Goal: Task Accomplishment & Management: Manage account settings

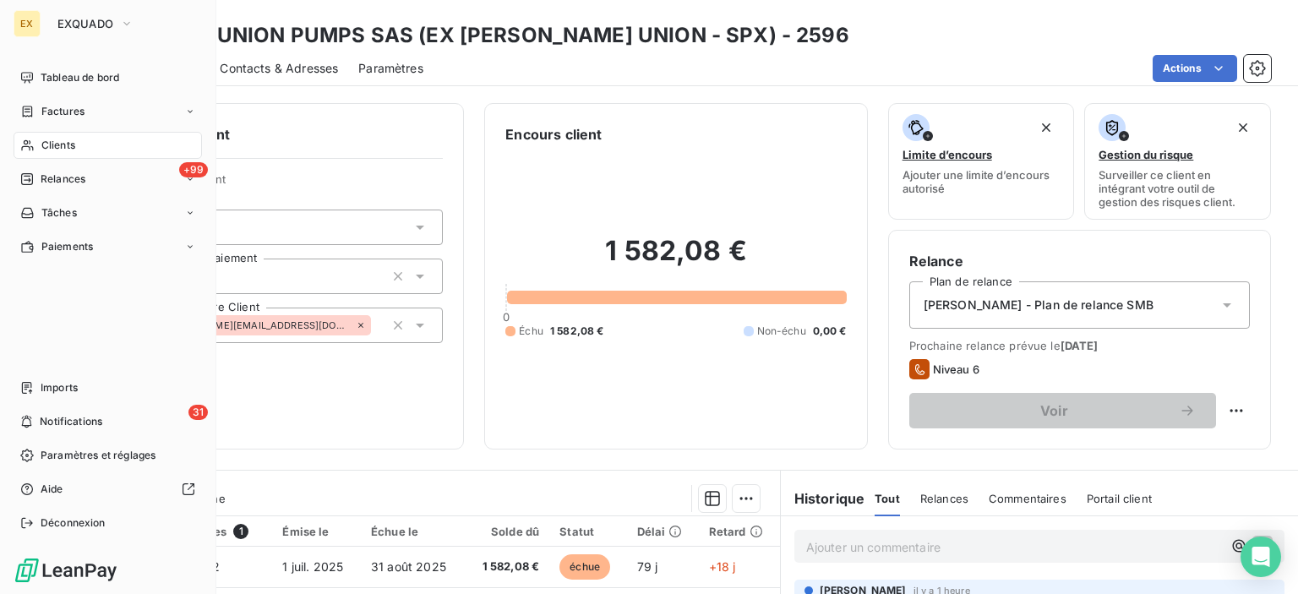
scroll to position [254, 0]
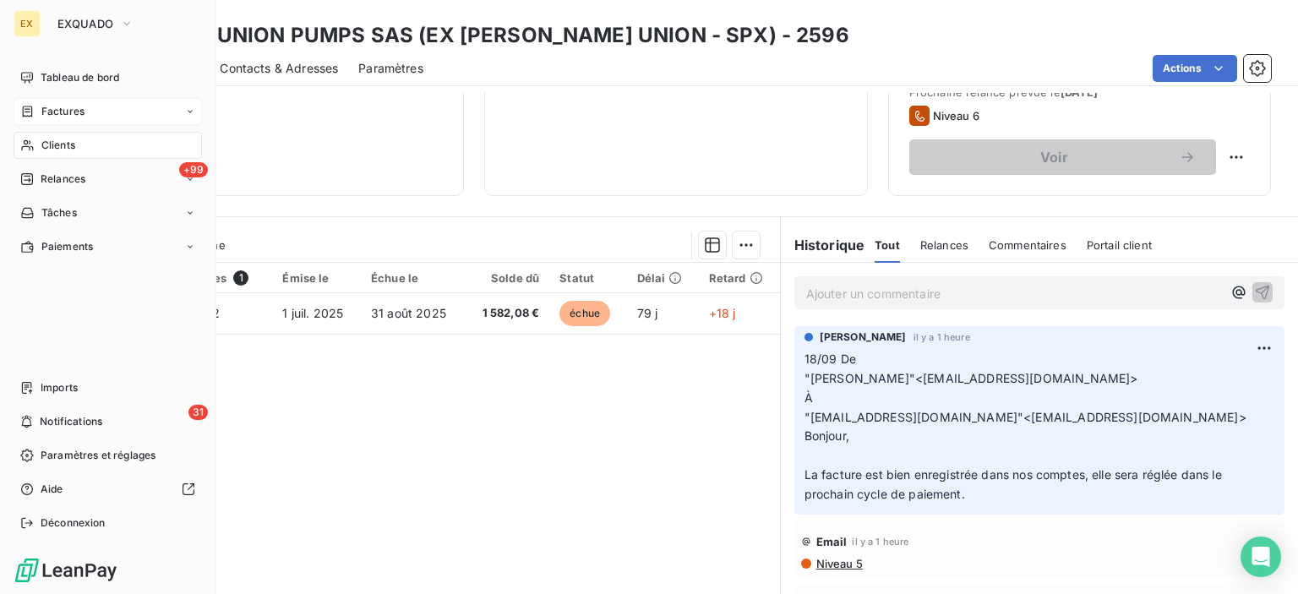
click at [65, 106] on span "Factures" at bounding box center [62, 111] width 43 height 15
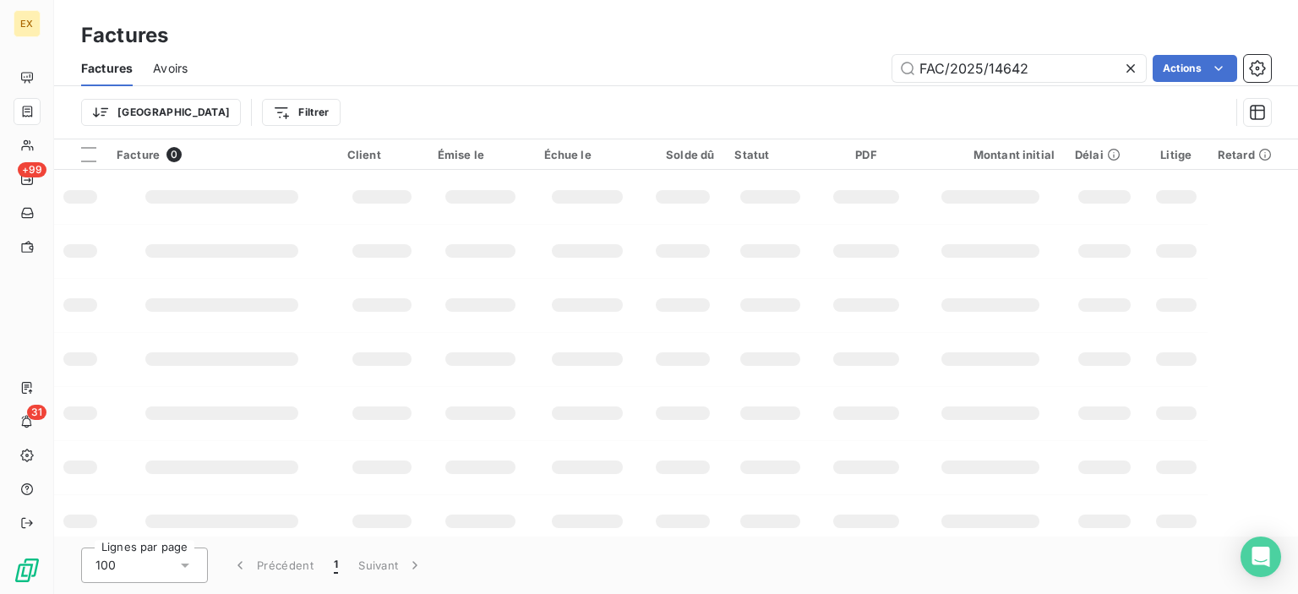
drag, startPoint x: 1051, startPoint y: 67, endPoint x: 866, endPoint y: 86, distance: 186.1
click at [866, 86] on div "Factures Avoirs FAC/2025/14642 Actions Trier Filtrer" at bounding box center [676, 95] width 1244 height 88
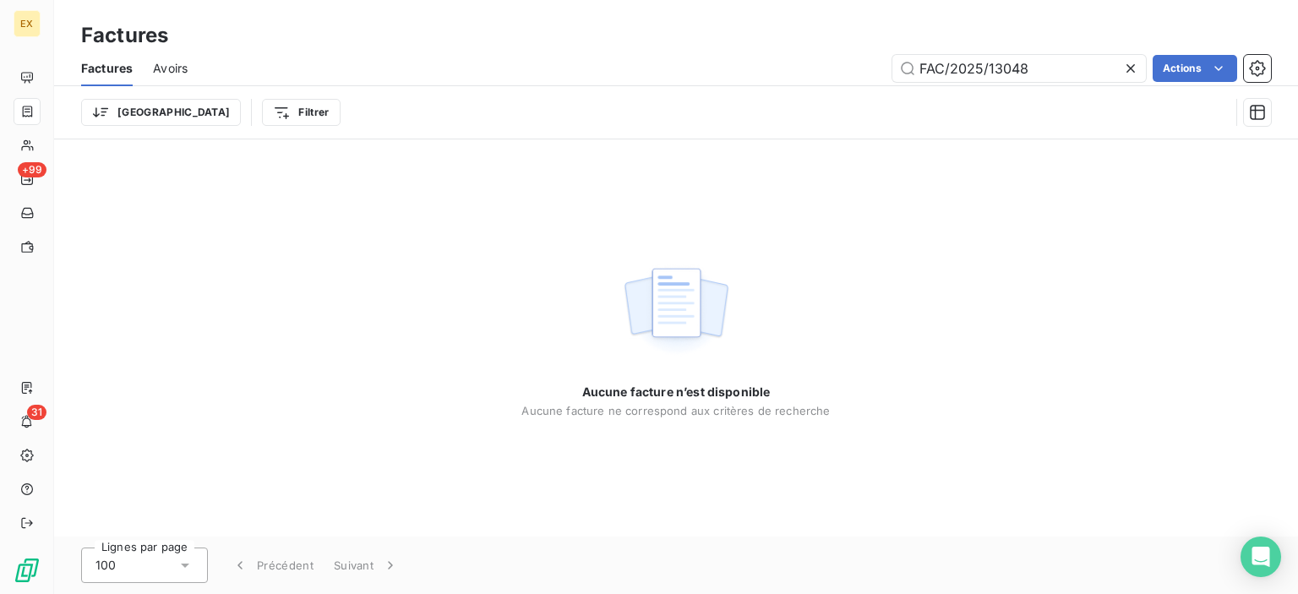
drag, startPoint x: 923, startPoint y: 66, endPoint x: 866, endPoint y: 80, distance: 58.4
click at [876, 82] on div "Factures Avoirs FAC/2025/13048 Actions" at bounding box center [676, 68] width 1244 height 35
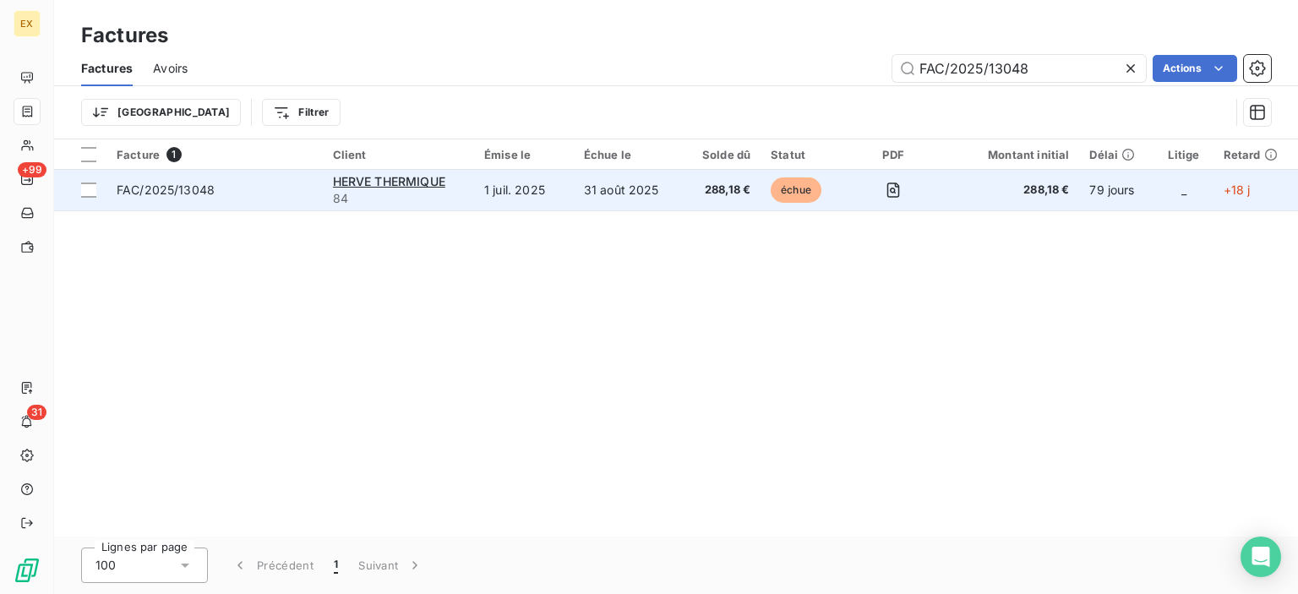
type input "FAC/2025/13048"
click at [216, 195] on span "FAC/2025/13048" at bounding box center [215, 190] width 196 height 17
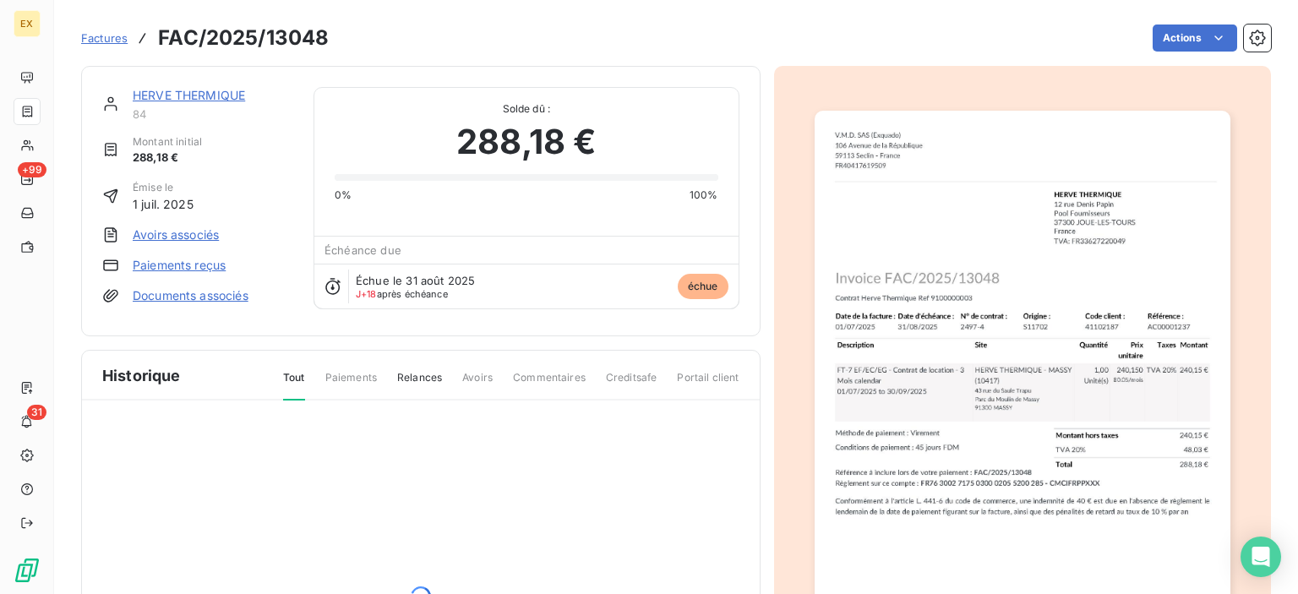
click at [188, 98] on link "HERVE THERMIQUE" at bounding box center [189, 95] width 112 height 14
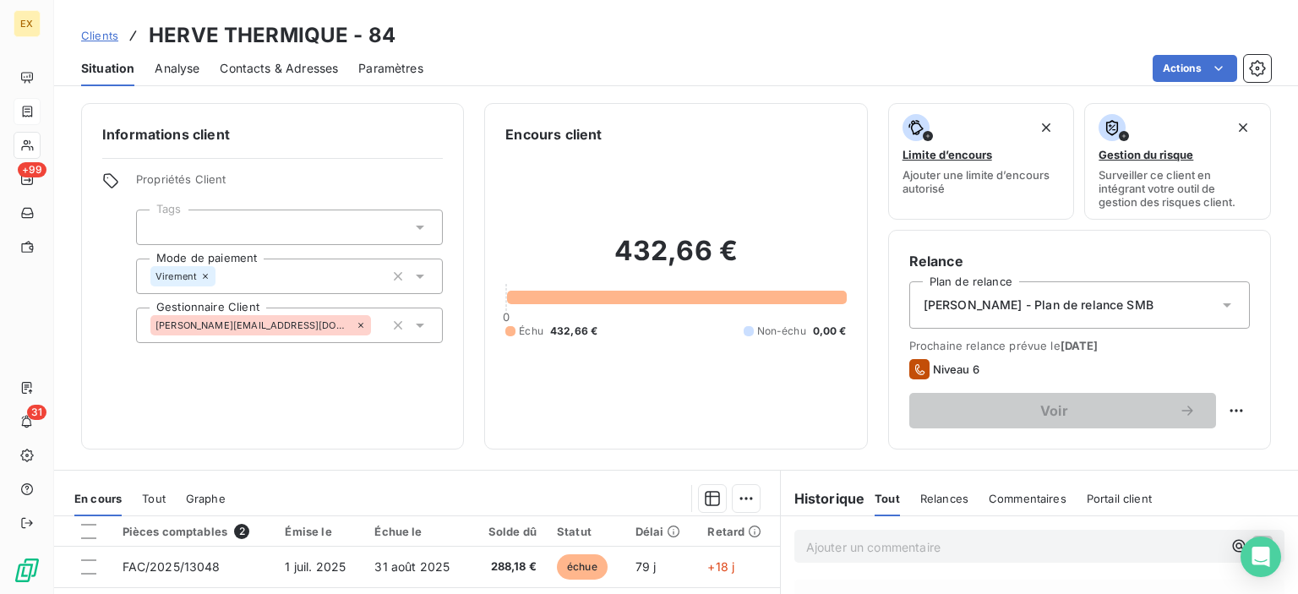
click at [840, 558] on div "Ajouter un commentaire ﻿" at bounding box center [1039, 546] width 490 height 33
click at [840, 544] on p "Ajouter un commentaire ﻿" at bounding box center [1014, 547] width 416 height 21
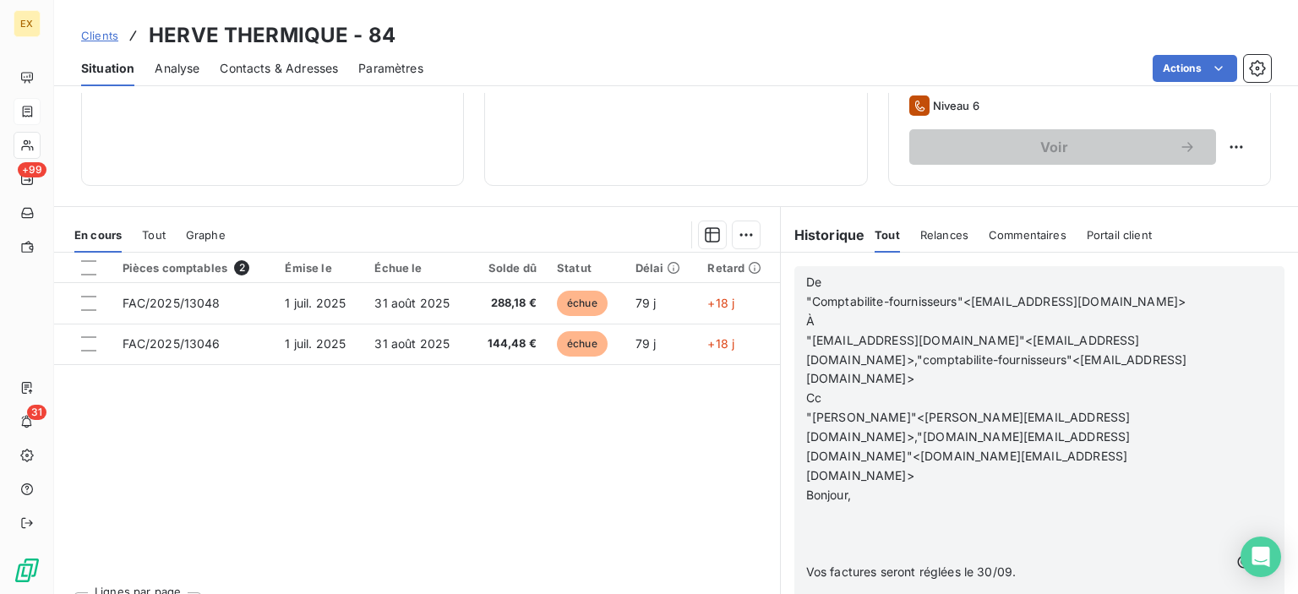
scroll to position [1183, 0]
click at [1258, 555] on icon "button" at bounding box center [1265, 562] width 14 height 14
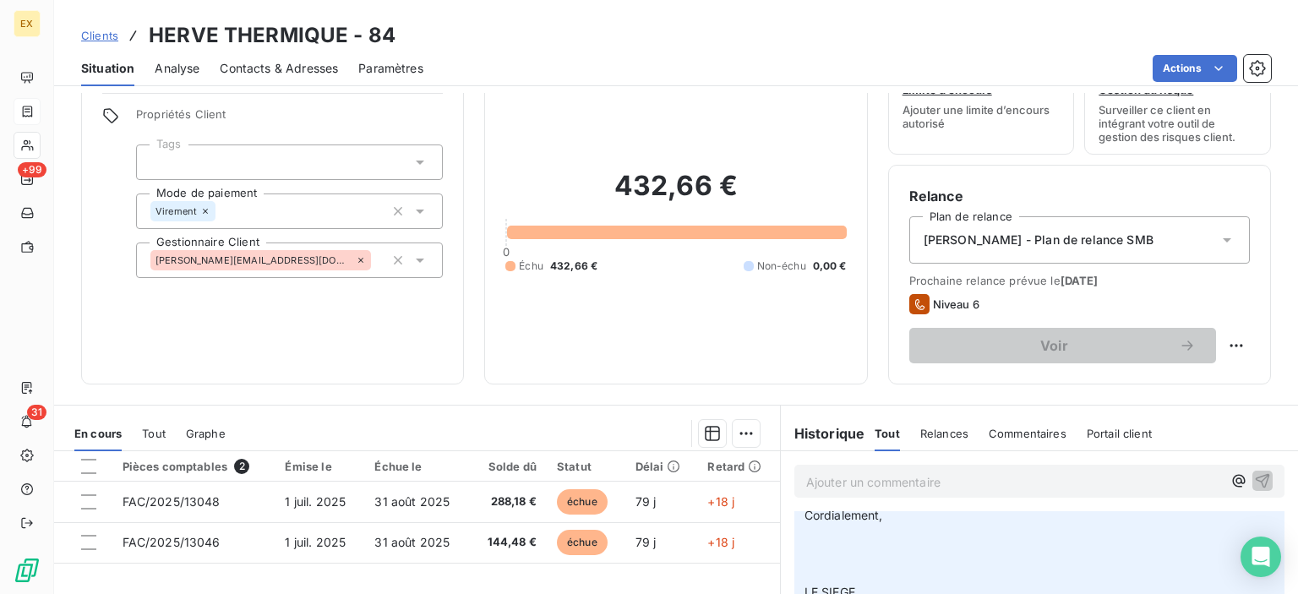
scroll to position [10, 0]
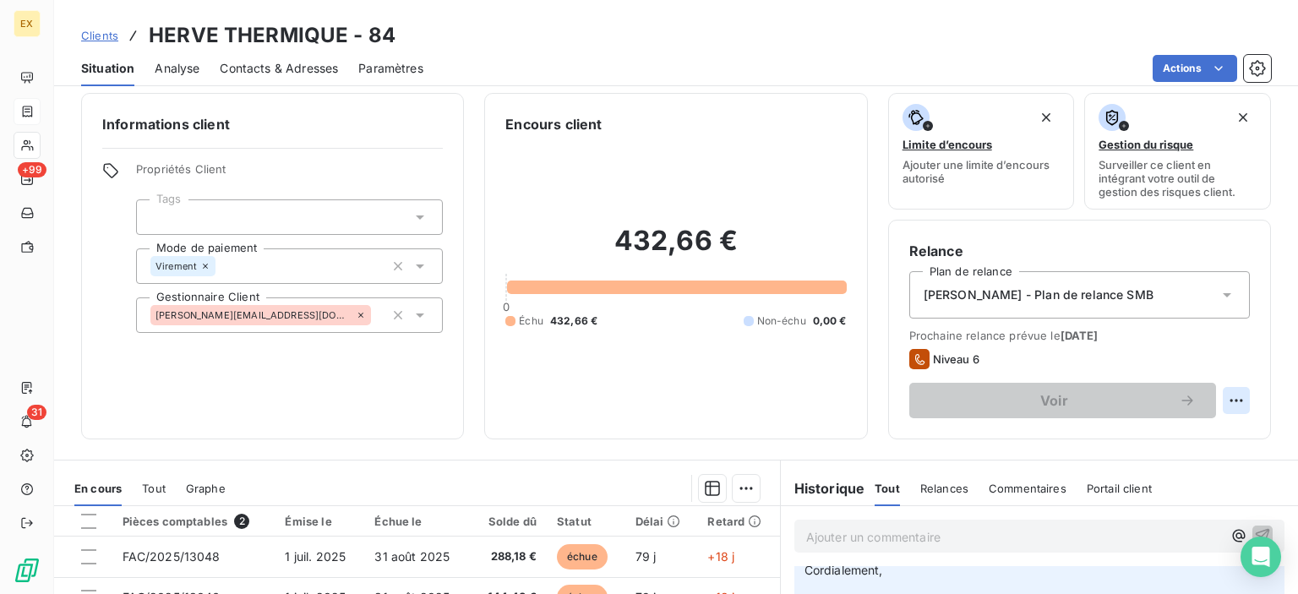
drag, startPoint x: 1209, startPoint y: 383, endPoint x: 1216, endPoint y: 391, distance: 11.4
click at [1216, 391] on div "Voir" at bounding box center [1079, 400] width 341 height 35
click at [1217, 394] on html "EX +99 31 Clients HERVE THERMIQUE - 84 Situation Analyse Contacts & Adresses Pa…" at bounding box center [649, 297] width 1298 height 594
click at [1157, 438] on div "Replanifier cette action" at bounding box center [1153, 436] width 151 height 27
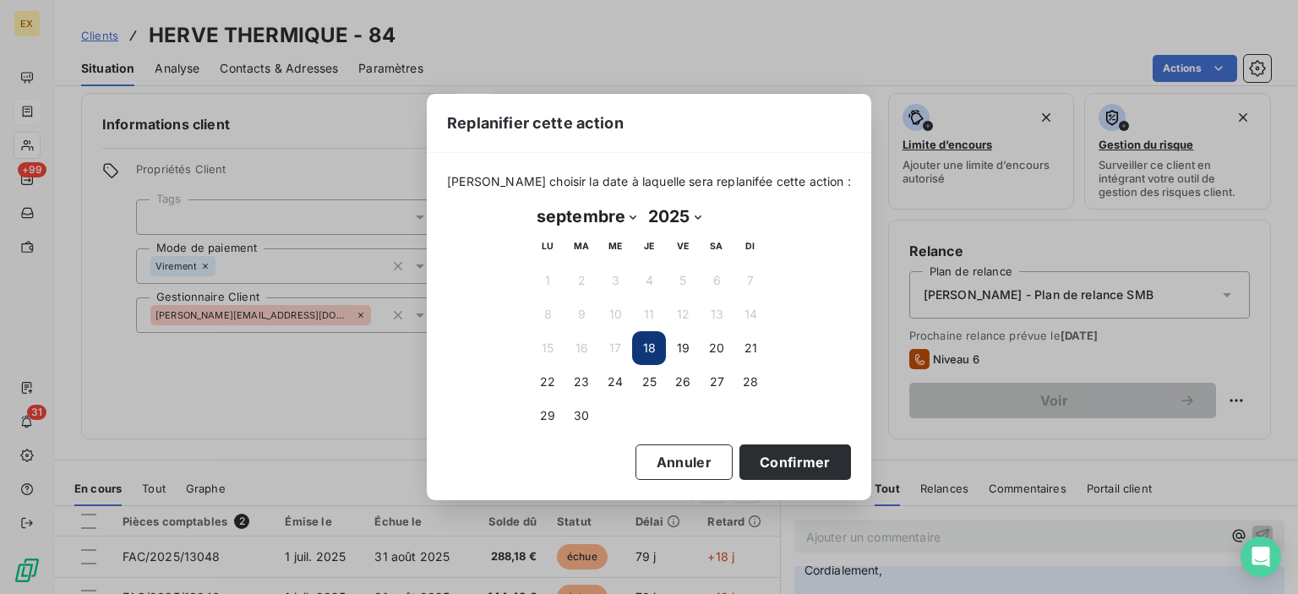
click at [632, 216] on select "janvier février mars avril mai juin juillet août septembre octobre novembre déc…" at bounding box center [587, 216] width 112 height 27
select select "9"
click at [531, 203] on select "janvier février mars avril mai juin juillet août septembre octobre novembre déc…" at bounding box center [587, 216] width 112 height 27
click at [642, 281] on button "2" at bounding box center [649, 281] width 34 height 34
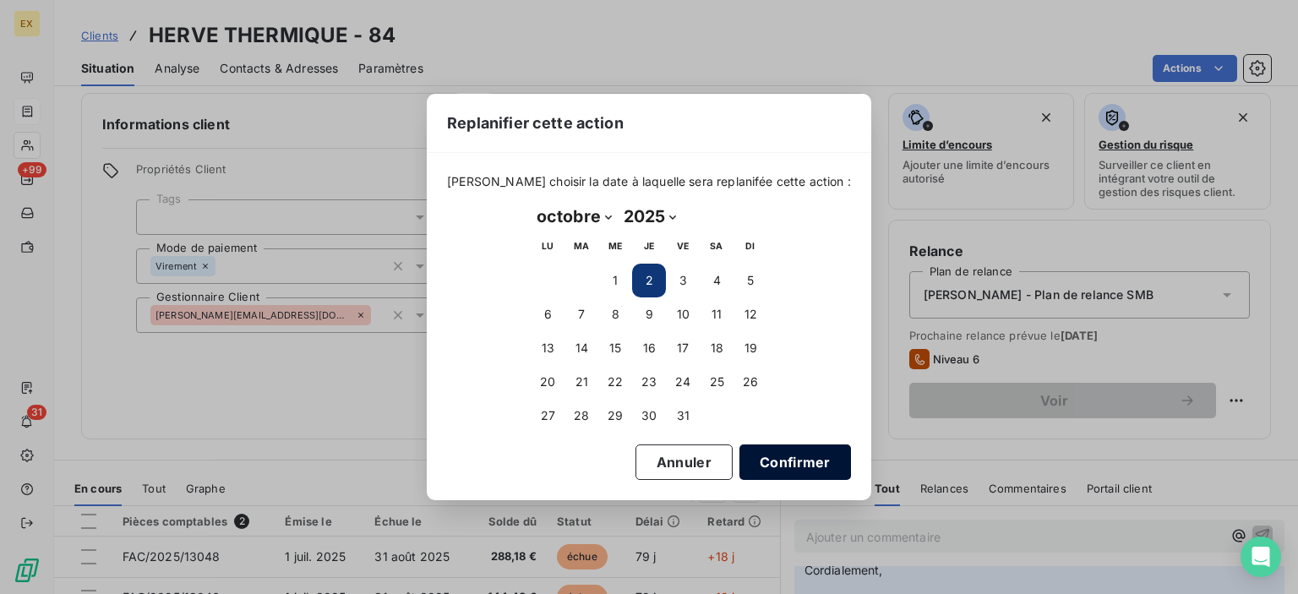
click at [801, 461] on button "Confirmer" at bounding box center [796, 462] width 112 height 35
